Goal: Answer question/provide support

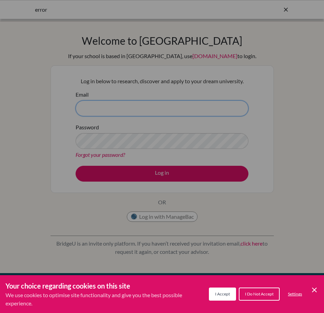
type input "[PERSON_NAME][EMAIL_ADDRESS][DOMAIN_NAME]"
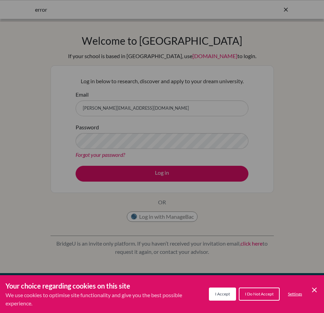
click at [1, 201] on div "Cookie Preferences" at bounding box center [162, 156] width 324 height 313
click at [151, 178] on div "Cookie Preferences" at bounding box center [162, 156] width 324 height 313
click at [229, 293] on span "I Accept" at bounding box center [222, 293] width 15 height 5
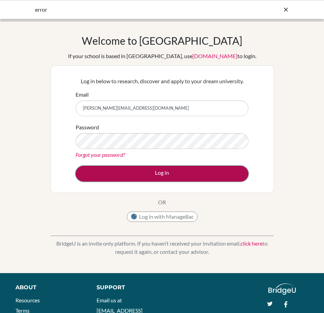
click at [145, 176] on button "Log in" at bounding box center [162, 174] width 173 height 16
click at [165, 174] on button "Log in" at bounding box center [162, 174] width 173 height 16
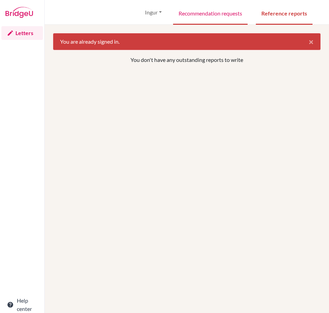
click at [218, 15] on link "Recommendation requests" at bounding box center [210, 13] width 75 height 24
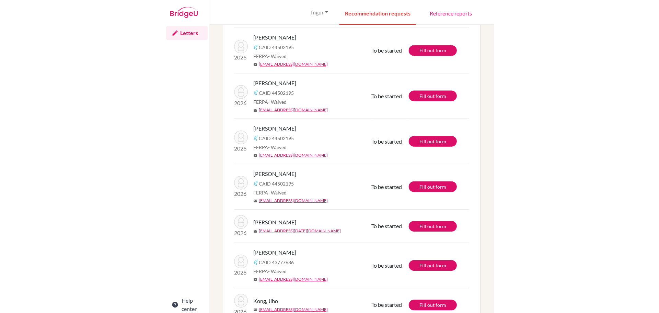
scroll to position [125, 0]
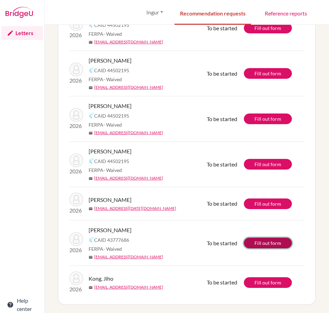
click at [260, 243] on link "Fill out form" at bounding box center [268, 242] width 48 height 11
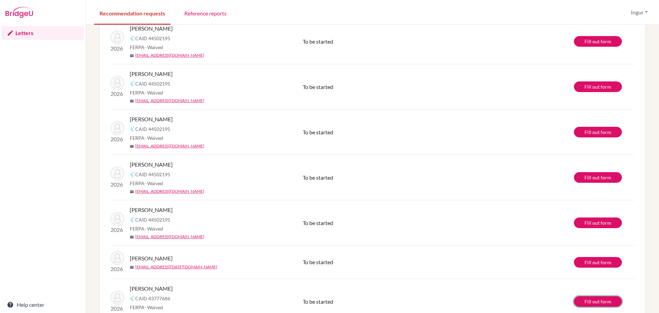
scroll to position [49, 0]
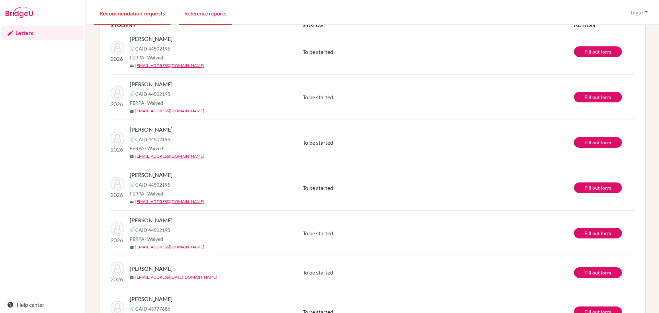
click at [218, 14] on link "Reference reports" at bounding box center [205, 13] width 53 height 24
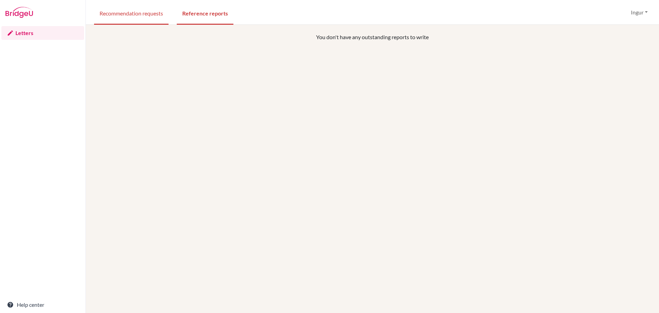
click at [131, 11] on link "Recommendation requests" at bounding box center [131, 13] width 75 height 24
